Goal: Transaction & Acquisition: Purchase product/service

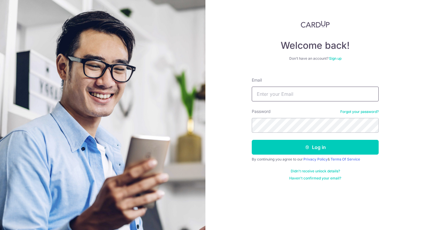
click at [270, 93] on input "Email" at bounding box center [315, 94] width 127 height 15
type input "[PERSON_NAME][DOMAIN_NAME][EMAIL_ADDRESS][PERSON_NAME][DOMAIN_NAME]"
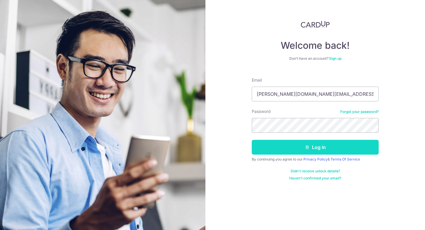
click at [311, 151] on button "Log in" at bounding box center [315, 147] width 127 height 15
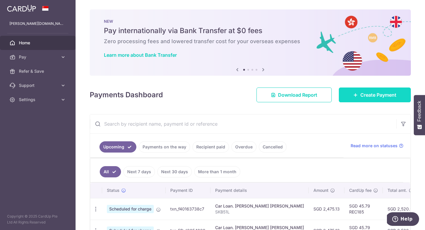
click at [352, 96] on link "Create Payment" at bounding box center [375, 94] width 72 height 15
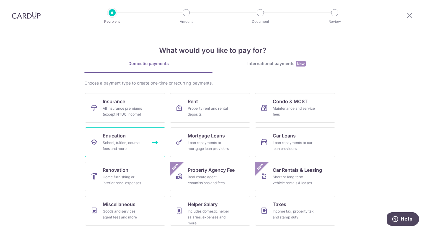
click at [115, 136] on span "Education" at bounding box center [114, 135] width 23 height 7
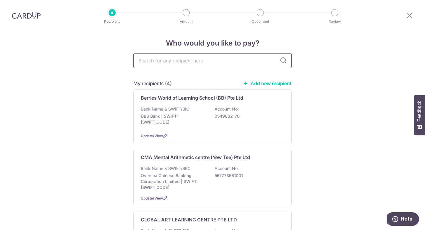
scroll to position [5, 0]
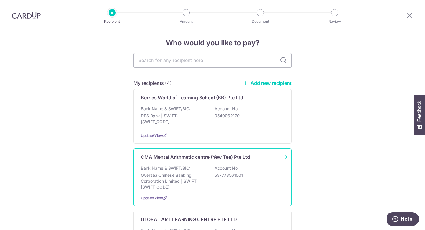
click at [224, 172] on p "557773561001" at bounding box center [248, 175] width 66 height 6
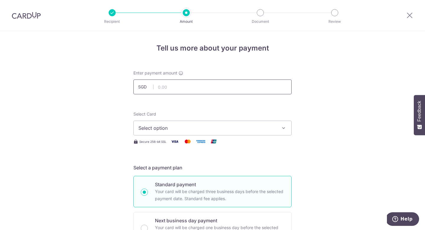
click at [178, 87] on input "text" at bounding box center [212, 86] width 158 height 15
type input "383.00"
click at [172, 93] on input "383.00" at bounding box center [212, 86] width 158 height 15
type input "420.00"
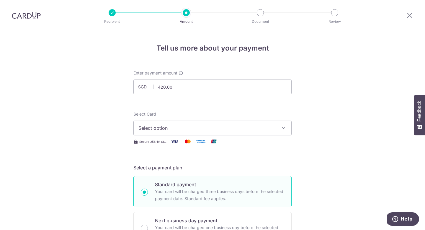
click at [178, 128] on span "Select option" at bounding box center [207, 127] width 138 height 7
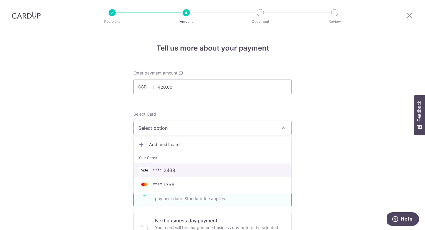
click at [169, 172] on span "**** 2438" at bounding box center [164, 170] width 23 height 7
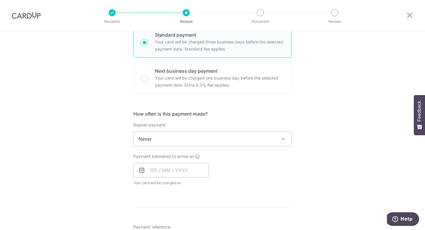
scroll to position [160, 0]
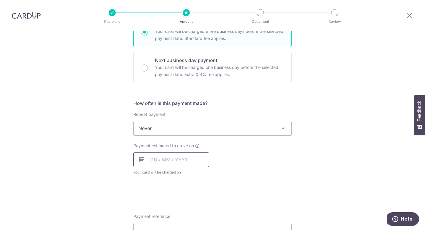
click at [154, 157] on input "text" at bounding box center [171, 159] width 76 height 15
click at [170, 212] on link "7" at bounding box center [168, 212] width 9 height 9
type input "[DATE]"
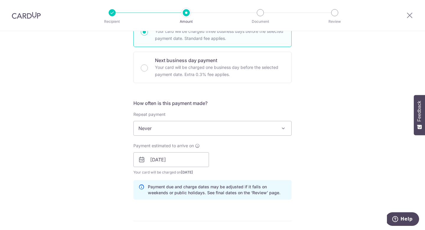
click at [119, 179] on div "Tell us more about your payment Enter payment amount SGD 420.00 420.00 Select C…" at bounding box center [212, 150] width 425 height 558
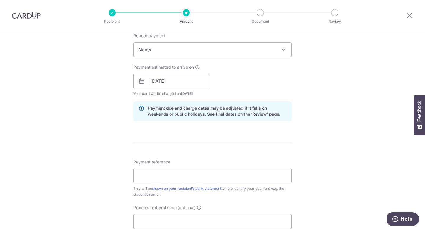
scroll to position [232, 0]
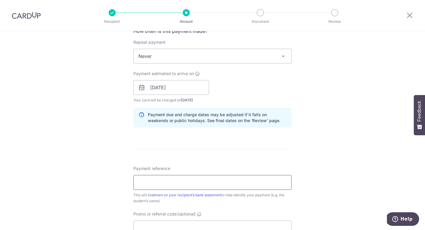
click at [190, 175] on input "Payment reference" at bounding box center [212, 182] width 158 height 15
type input "s"
type input "SG0181138"
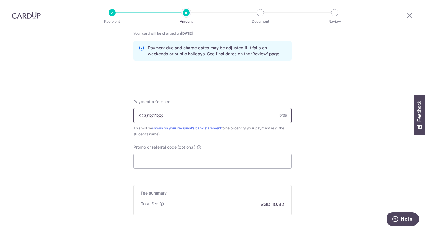
scroll to position [360, 0]
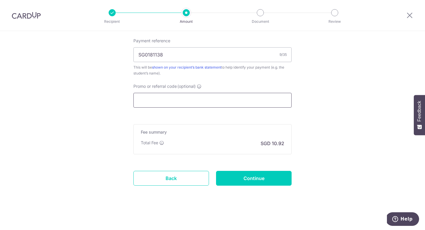
click at [168, 106] on input "Promo or referral code (optional)" at bounding box center [212, 100] width 158 height 15
paste input "OCBC90NV"
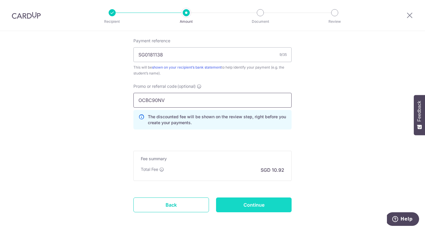
type input "OCBC90NV"
drag, startPoint x: 265, startPoint y: 207, endPoint x: 250, endPoint y: 207, distance: 14.5
click at [265, 207] on input "Continue" at bounding box center [254, 204] width 76 height 15
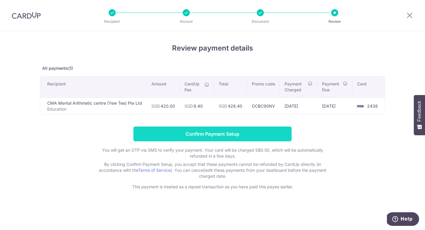
click at [251, 135] on input "Confirm Payment Setup" at bounding box center [212, 133] width 158 height 15
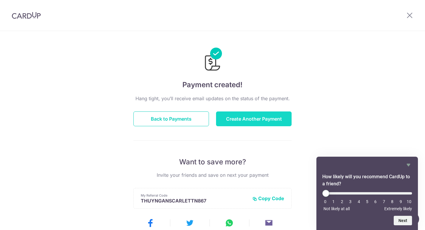
click at [239, 118] on button "Create Another Payment" at bounding box center [254, 118] width 76 height 15
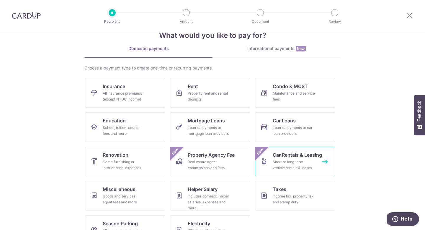
scroll to position [26, 0]
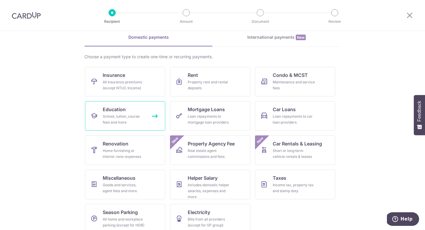
click at [132, 119] on div "School, tuition, course fees and more" at bounding box center [124, 119] width 43 height 12
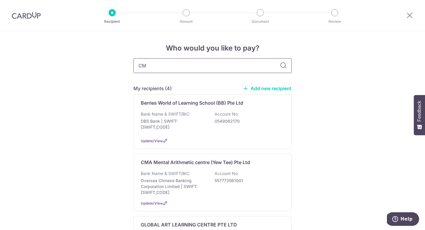
type input "CMA"
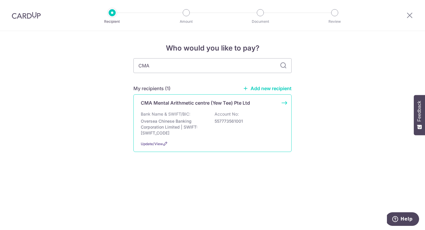
click at [163, 114] on p "Bank Name & SWIFT/BIC:" at bounding box center [166, 114] width 50 height 6
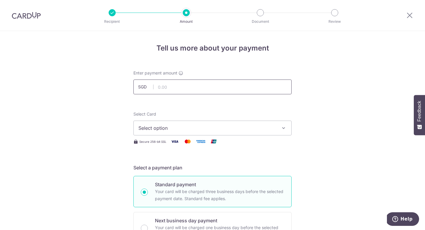
click at [171, 85] on input "text" at bounding box center [212, 86] width 158 height 15
type input "8"
type input "383.00"
click at [160, 134] on button "Select option" at bounding box center [212, 127] width 158 height 15
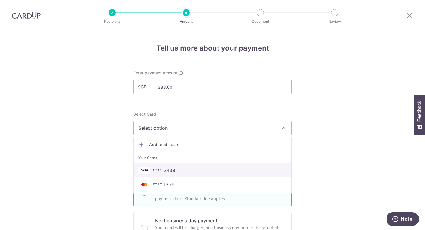
click at [159, 170] on span "**** 2438" at bounding box center [164, 170] width 23 height 7
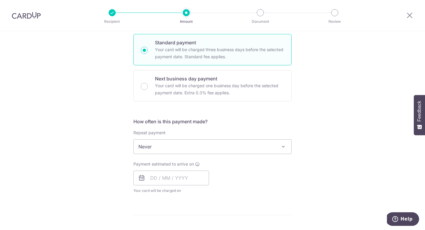
scroll to position [164, 0]
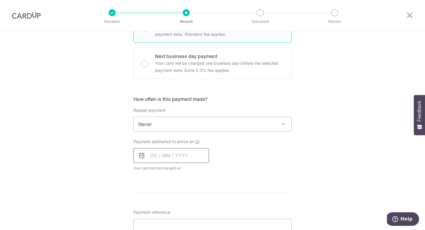
click at [152, 156] on input "text" at bounding box center [171, 155] width 76 height 15
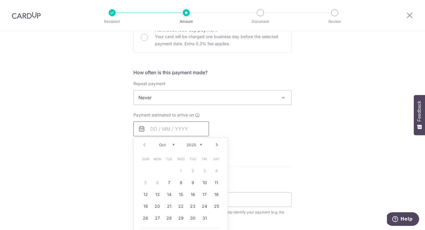
scroll to position [196, 0]
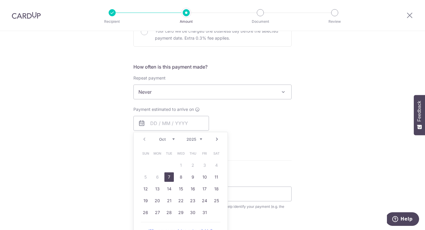
click at [168, 176] on link "7" at bounding box center [168, 176] width 9 height 9
type input "07/10/2025"
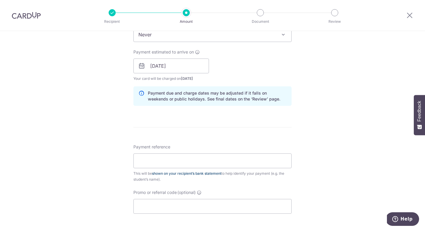
scroll to position [265, 0]
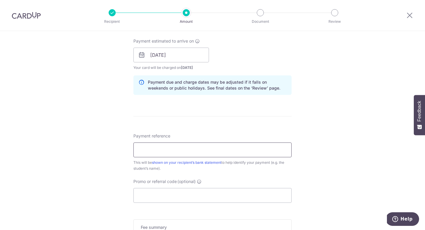
click at [200, 150] on input "Payment reference" at bounding box center [212, 149] width 158 height 15
type input "SG0181257"
click at [114, 171] on div "Tell us more about your payment Enter payment amount SGD 383.00 383.00 Select C…" at bounding box center [212, 45] width 425 height 558
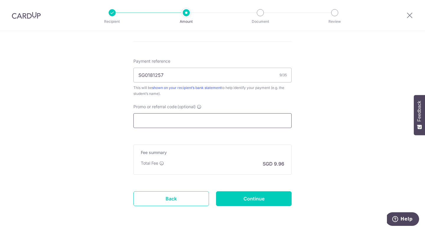
scroll to position [347, 0]
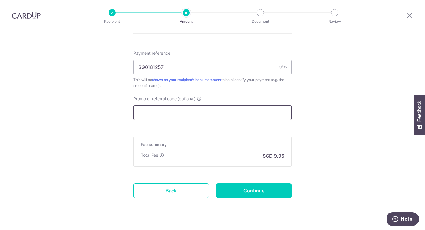
click at [169, 115] on input "Promo or referral code (optional)" at bounding box center [212, 112] width 158 height 15
paste input "OCBC90NV"
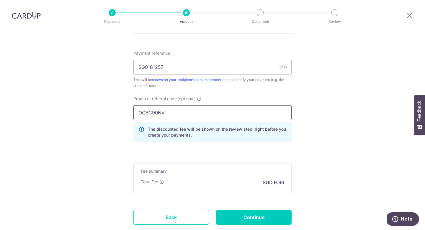
type input "OCBC90NV"
click at [264, 216] on input "Continue" at bounding box center [254, 217] width 76 height 15
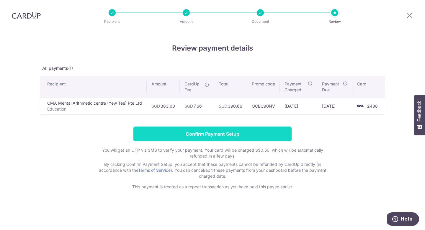
click at [229, 137] on input "Confirm Payment Setup" at bounding box center [212, 133] width 158 height 15
